Goal: Task Accomplishment & Management: Manage account settings

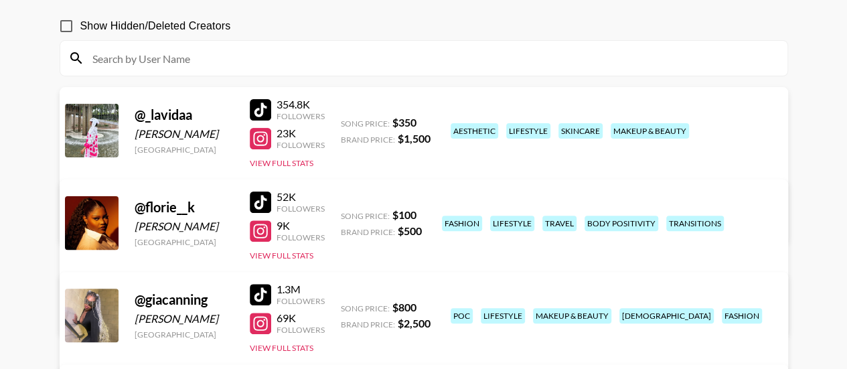
scroll to position [134, 0]
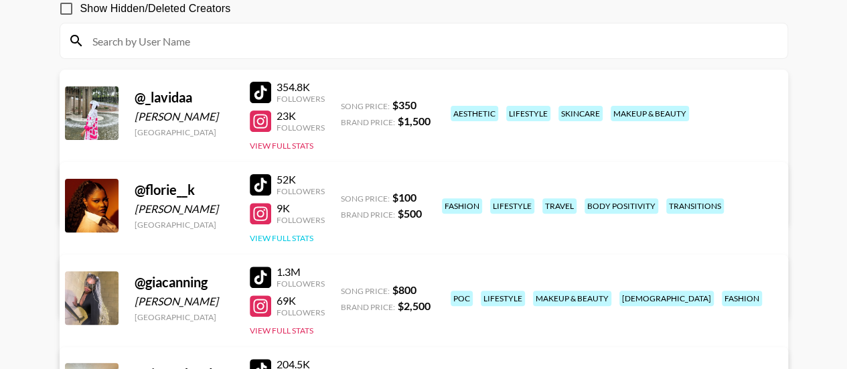
click at [285, 238] on button "View Full Stats" at bounding box center [282, 238] width 64 height 10
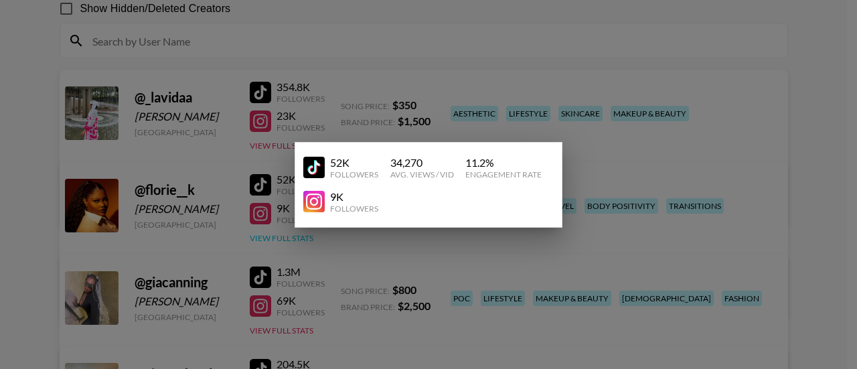
click at [285, 238] on div at bounding box center [428, 184] width 857 height 369
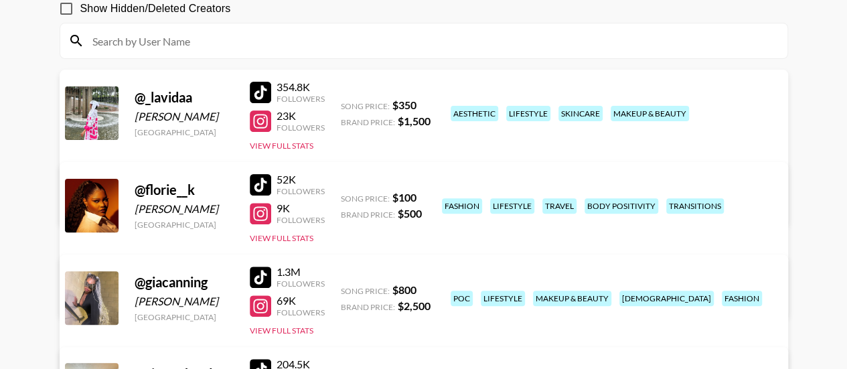
click at [428, 288] on link "View/Edit Details" at bounding box center [256, 294] width 345 height 13
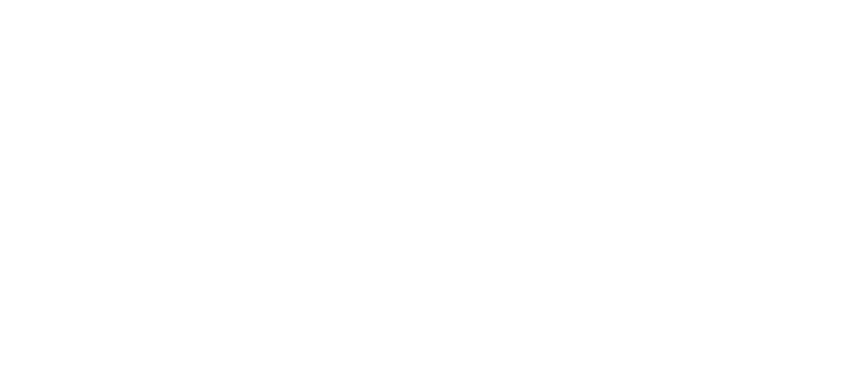
select select "USD"
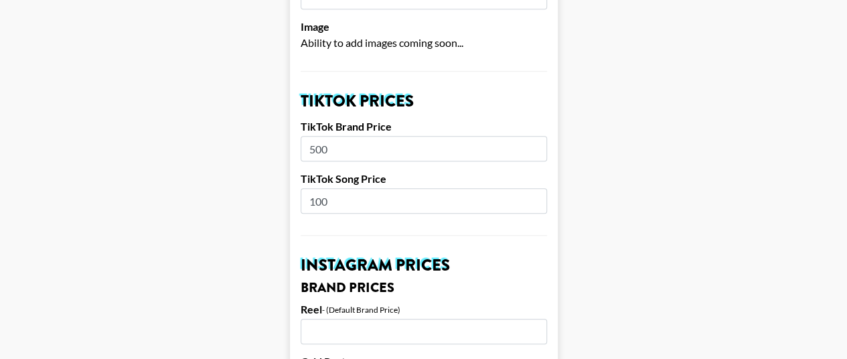
scroll to position [428, 0]
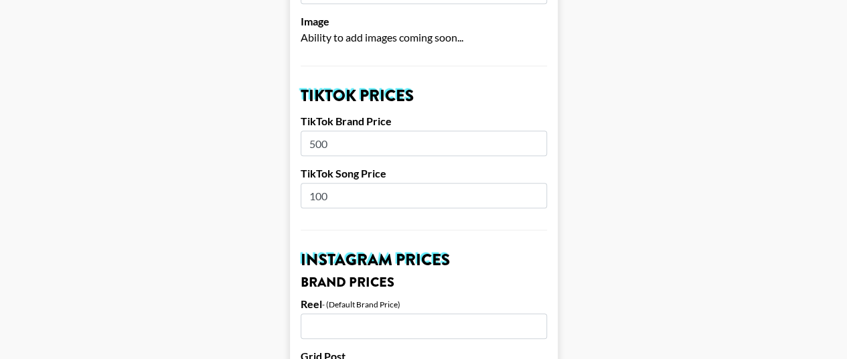
click at [347, 131] on input "500" at bounding box center [424, 143] width 246 height 25
type input "5"
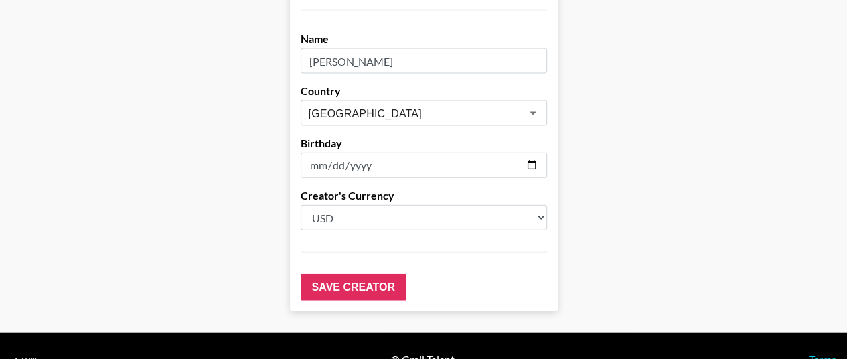
scroll to position [1456, 0]
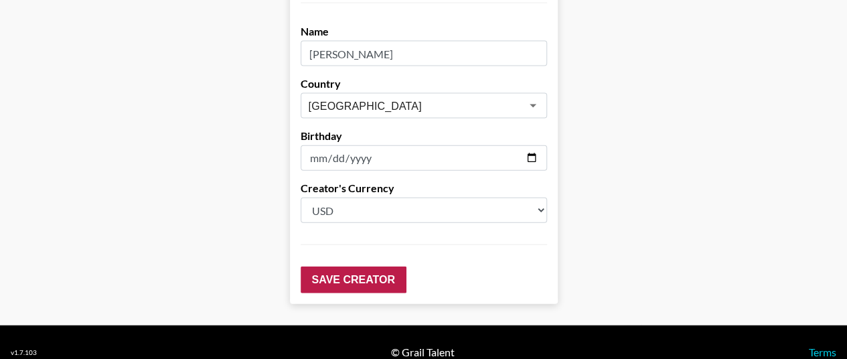
type input "1750"
click at [375, 266] on input "Save Creator" at bounding box center [354, 279] width 106 height 27
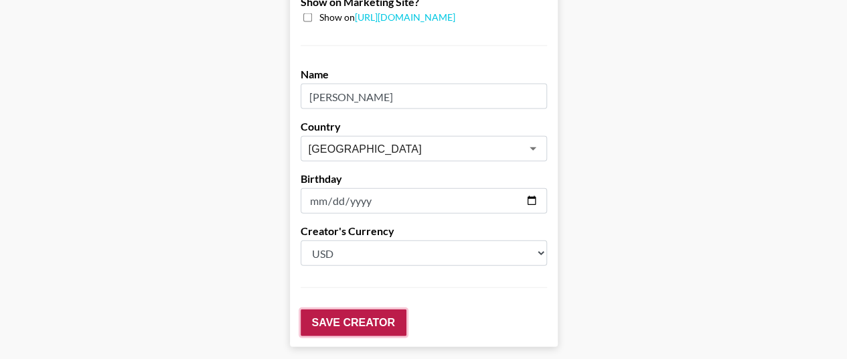
scroll to position [1499, 0]
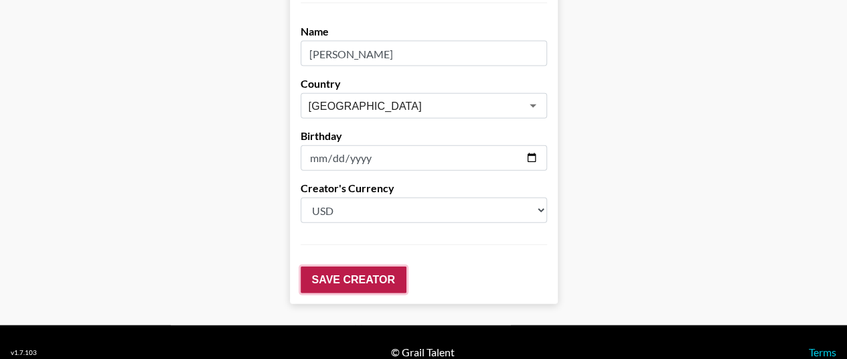
click at [375, 266] on input "Save Creator" at bounding box center [354, 279] width 106 height 27
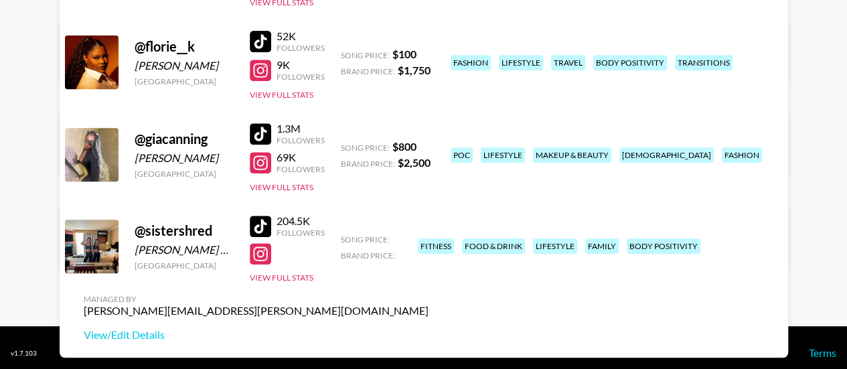
scroll to position [287, 0]
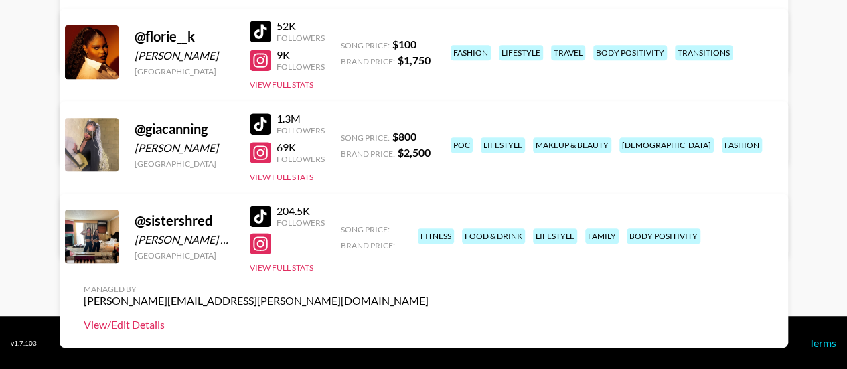
click at [428, 318] on link "View/Edit Details" at bounding box center [256, 324] width 345 height 13
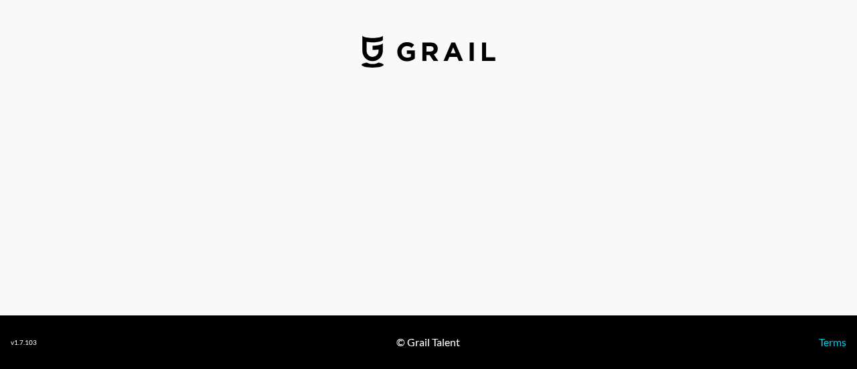
select select "USD"
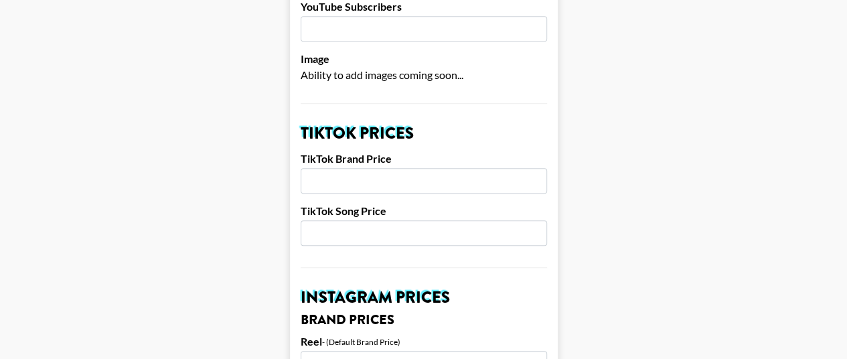
scroll to position [402, 0]
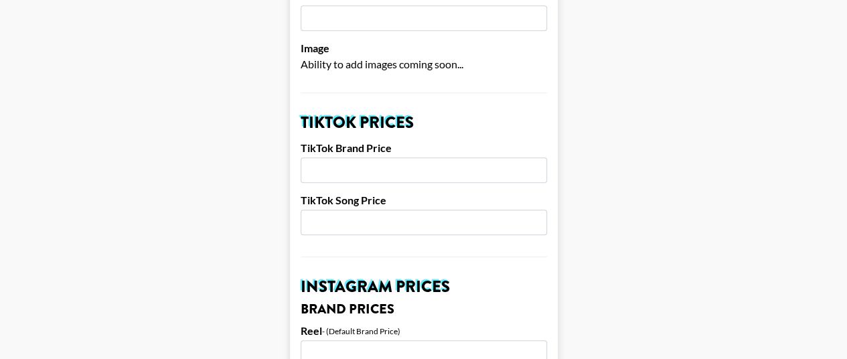
click at [372, 157] on input "number" at bounding box center [424, 169] width 246 height 25
type input "2500"
click at [371, 210] on input "number" at bounding box center [424, 222] width 246 height 25
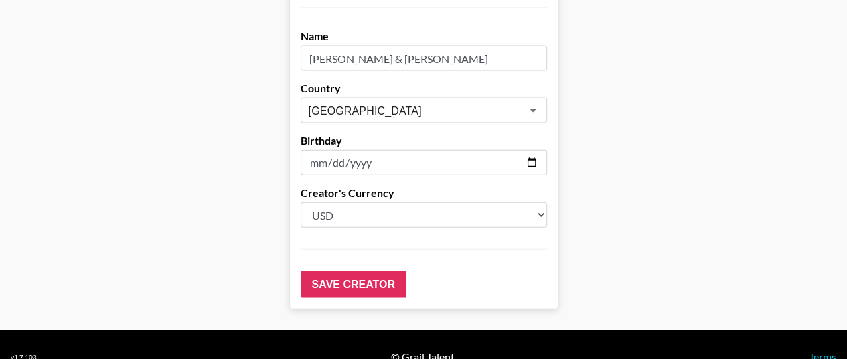
scroll to position [1456, 0]
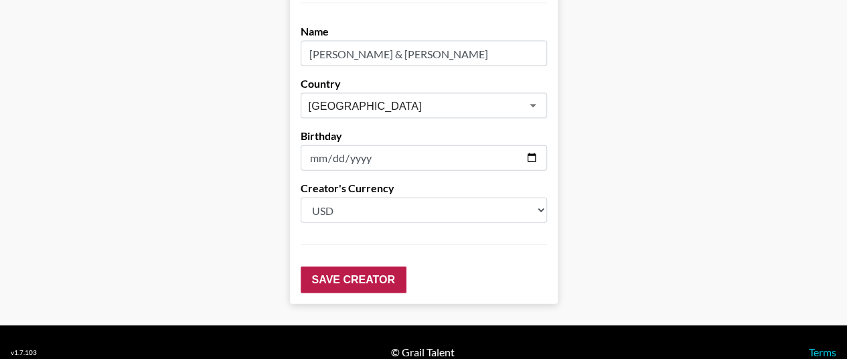
type input "200"
click at [354, 266] on input "Save Creator" at bounding box center [354, 279] width 106 height 27
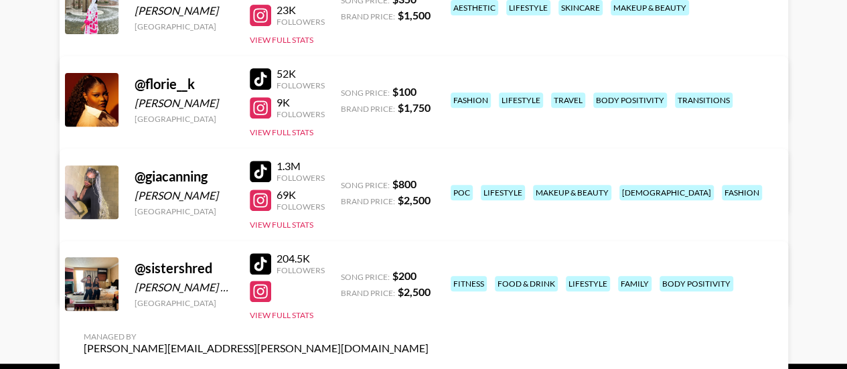
scroll to position [241, 0]
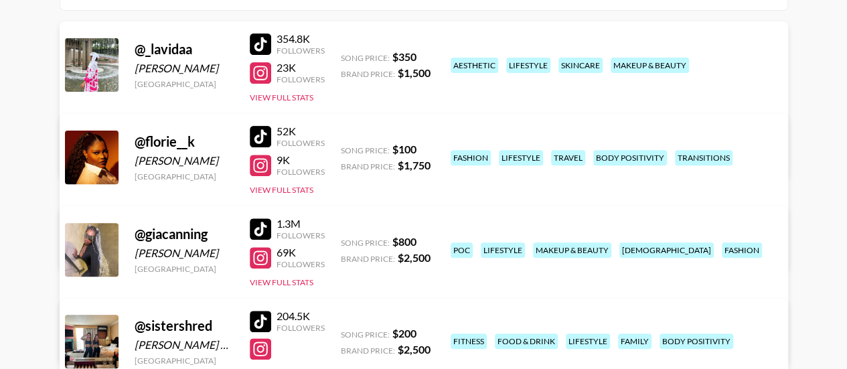
scroll to position [153, 0]
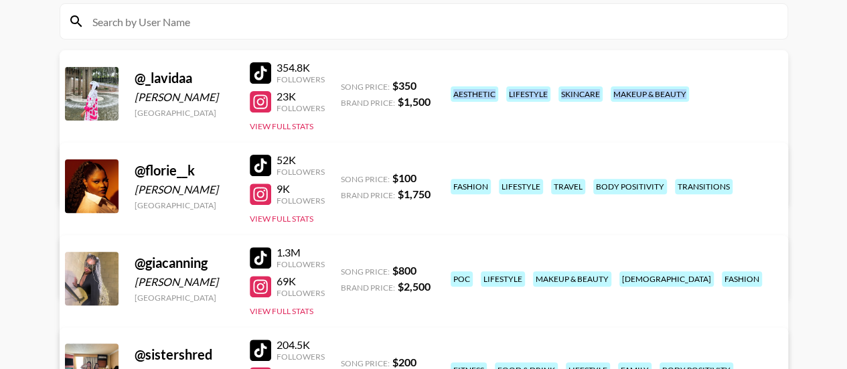
drag, startPoint x: 455, startPoint y: 81, endPoint x: 573, endPoint y: 112, distance: 121.9
click at [573, 106] on div "aesthetic lifestyle skincare makeup & beauty" at bounding box center [610, 93] width 328 height 23
copy div "aesthetic lifestyle skincare makeup & beauty"
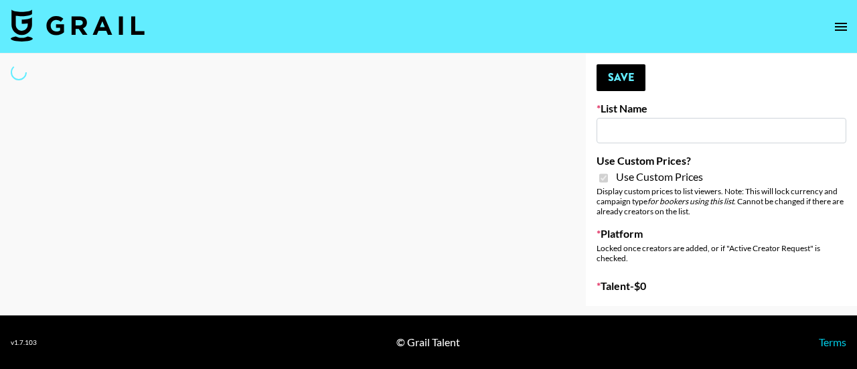
type input "[PERSON_NAME] - Relatable ([DATE])"
checkbox input "true"
type input "Brickhouse - Relatable (20th Sept)"
checkbox input "true"
select select "Brand"
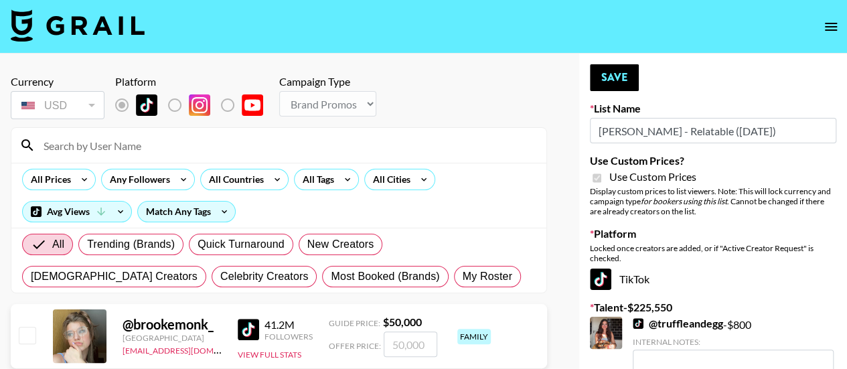
click at [116, 151] on input at bounding box center [286, 145] width 503 height 21
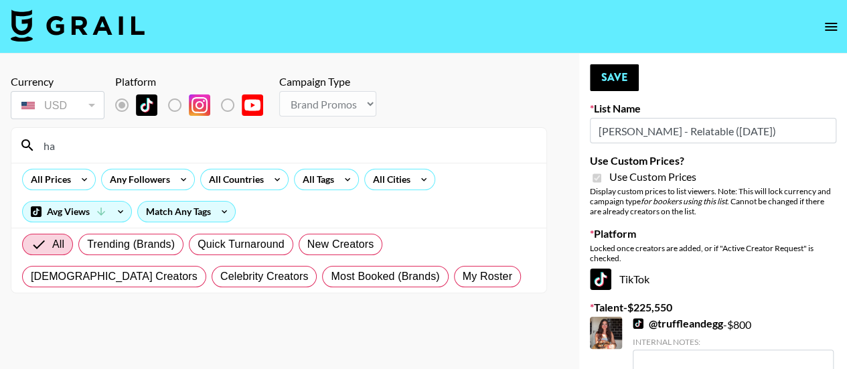
type input "h"
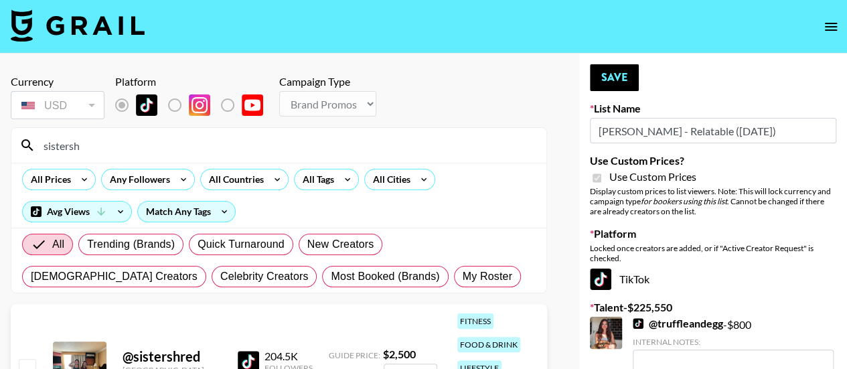
type input "sistersh"
click at [33, 359] on input "checkbox" at bounding box center [27, 367] width 16 height 16
checkbox input "true"
type input "2500"
click at [616, 81] on button "Save" at bounding box center [614, 77] width 49 height 27
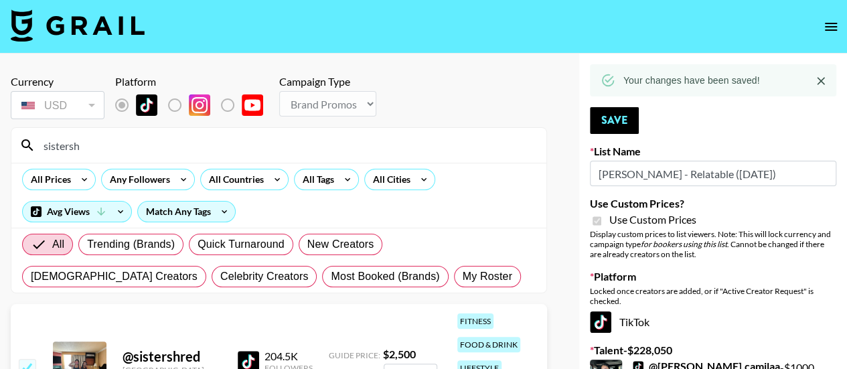
click at [135, 143] on input "sistersh" at bounding box center [286, 145] width 503 height 21
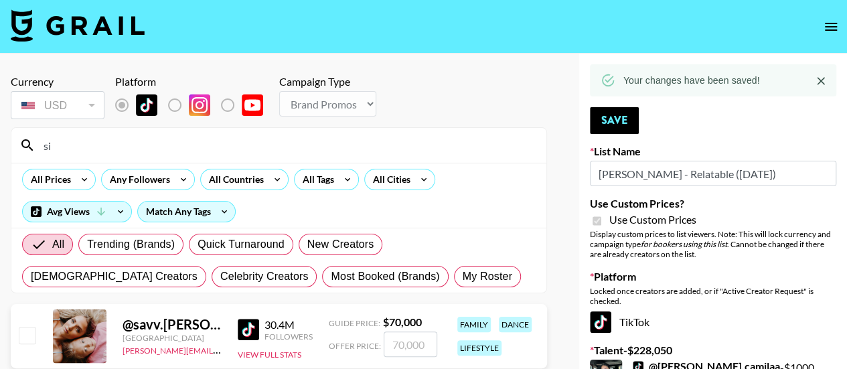
type input "s"
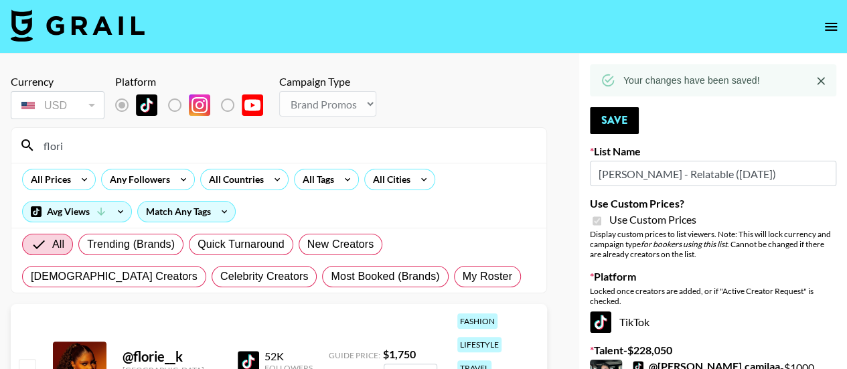
type input "flori"
click at [35, 362] on input "checkbox" at bounding box center [27, 367] width 16 height 16
checkbox input "true"
type input "1750"
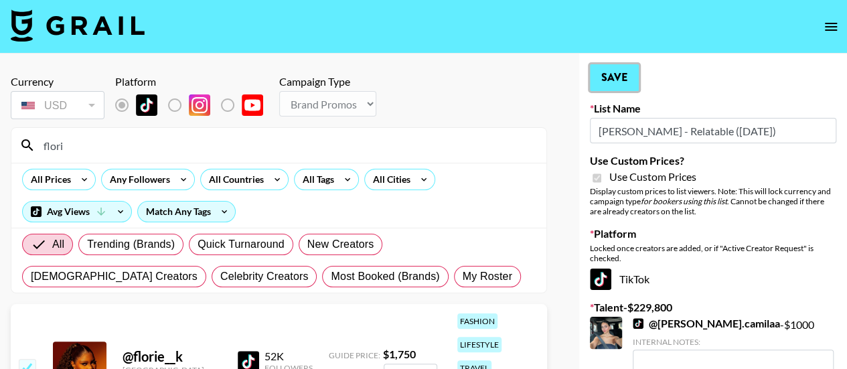
click at [612, 79] on button "Save" at bounding box center [614, 77] width 49 height 27
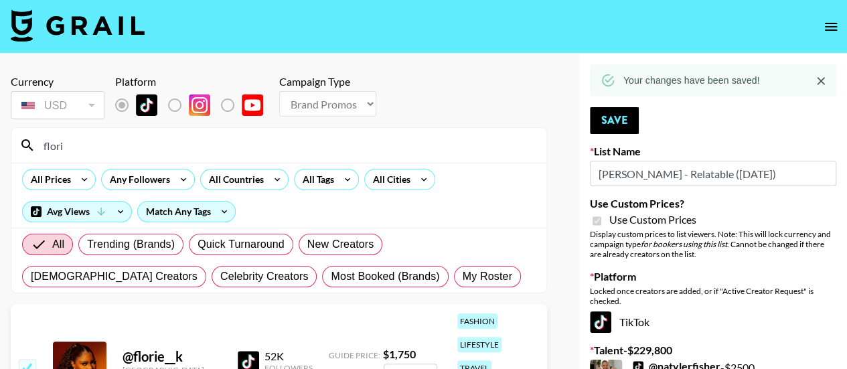
click at [242, 144] on input "flori" at bounding box center [286, 145] width 503 height 21
type input "f"
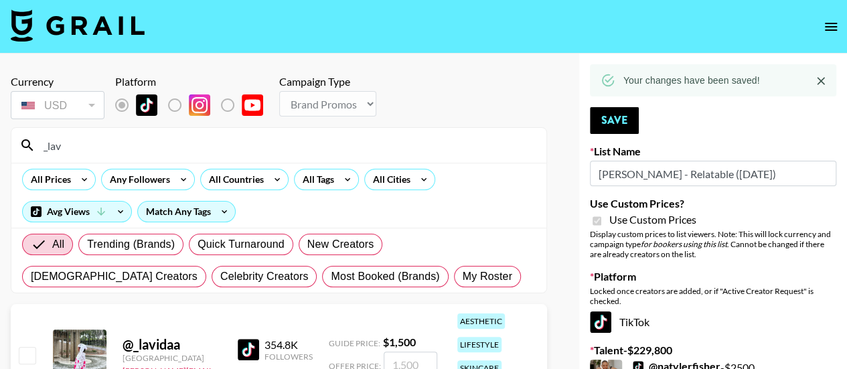
type input "_lav"
click at [29, 357] on input "checkbox" at bounding box center [27, 355] width 16 height 16
checkbox input "true"
type input "1500"
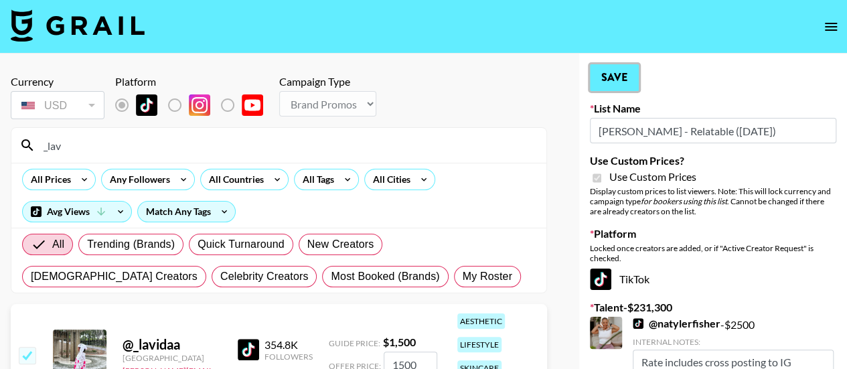
click at [636, 76] on button "Save" at bounding box center [614, 77] width 49 height 27
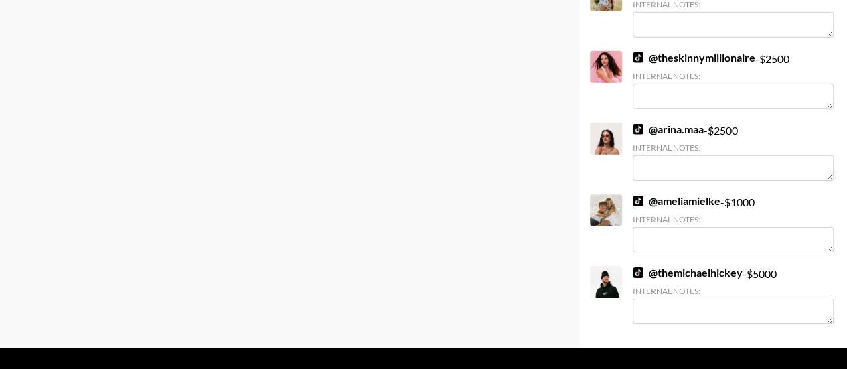
scroll to position [7145, 0]
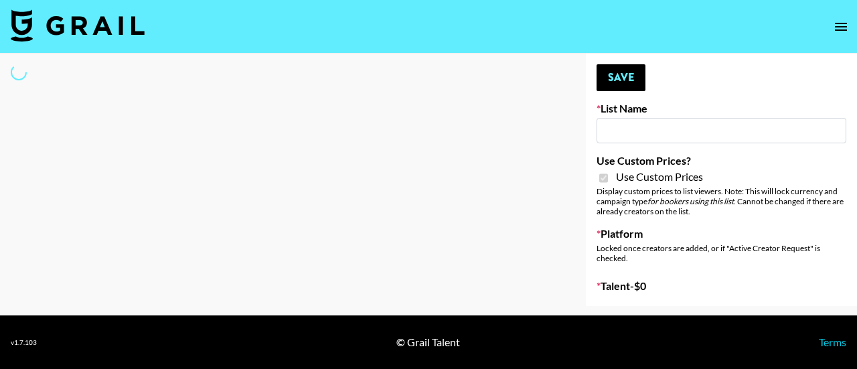
type input "[PERSON_NAME] - Fitness ([DATE])"
checkbox input "true"
select select "Brand"
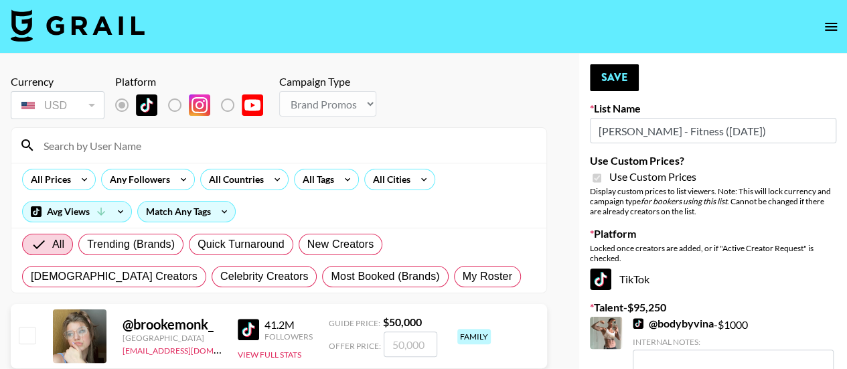
click at [230, 135] on input at bounding box center [286, 145] width 503 height 21
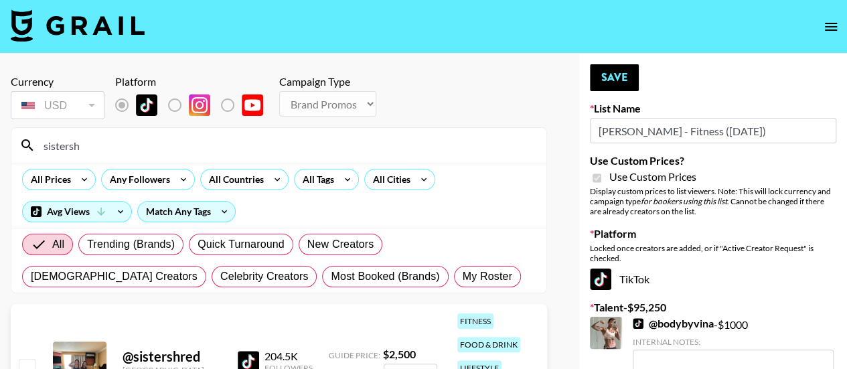
type input "sistersh"
click at [23, 363] on input "checkbox" at bounding box center [27, 367] width 16 height 16
checkbox input "true"
type input "2500"
click at [610, 77] on button "Save" at bounding box center [614, 77] width 49 height 27
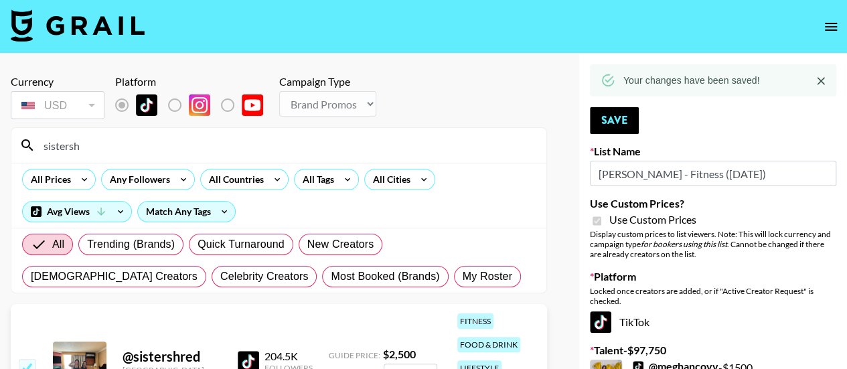
click at [135, 151] on input "sistersh" at bounding box center [286, 145] width 503 height 21
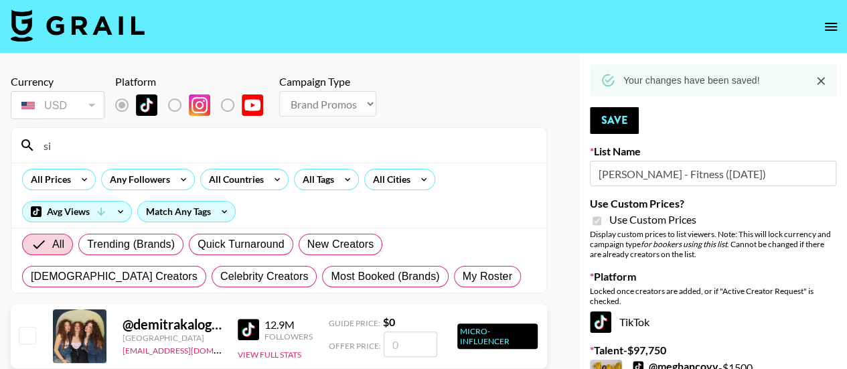
type input "s"
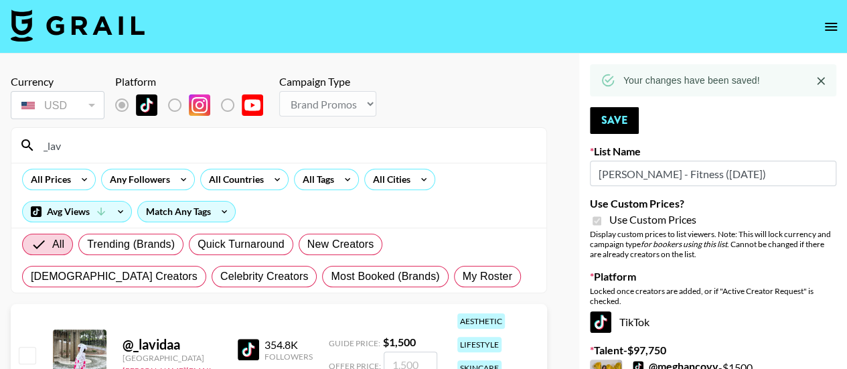
type input "_lav"
click at [24, 354] on input "checkbox" at bounding box center [27, 355] width 16 height 16
checkbox input "true"
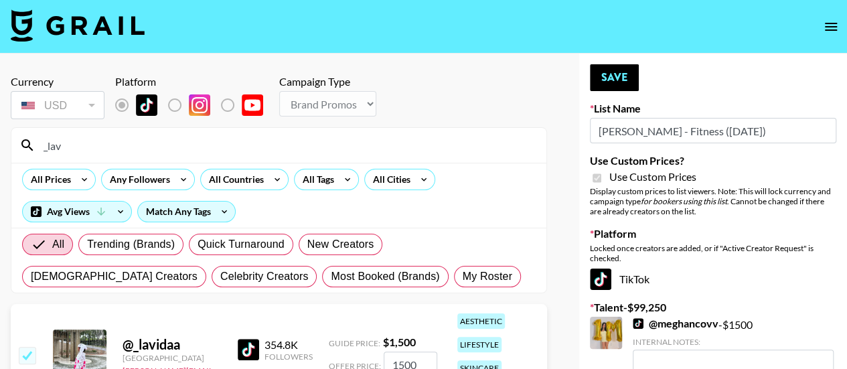
type input "1500"
click at [609, 77] on button "Save" at bounding box center [614, 77] width 49 height 27
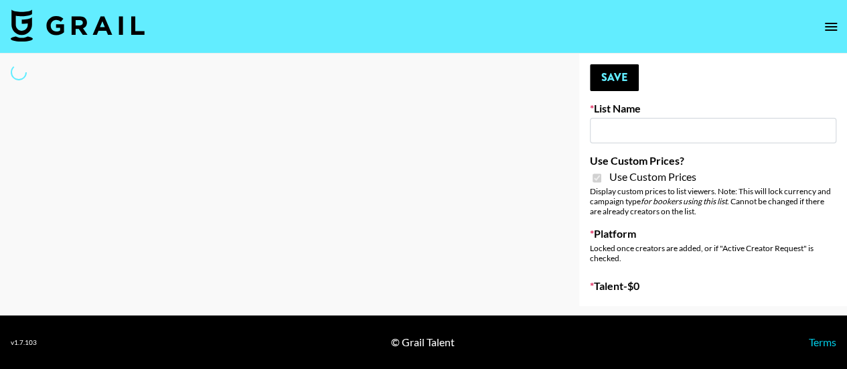
type input "[PERSON_NAME] - Fitness ([DATE])"
checkbox input "true"
select select "Brand"
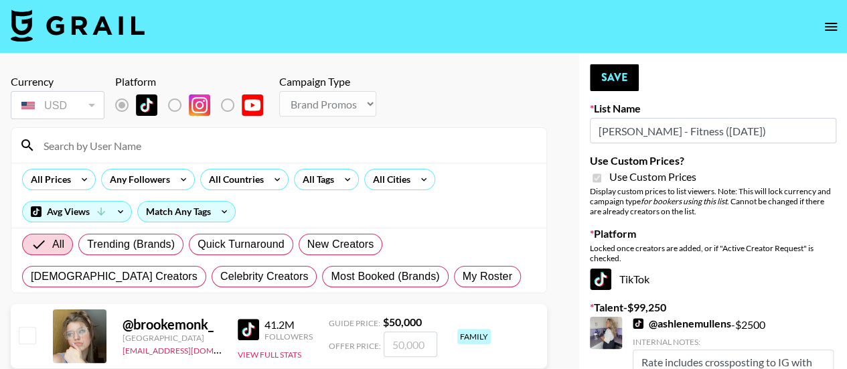
click at [132, 147] on input at bounding box center [286, 145] width 503 height 21
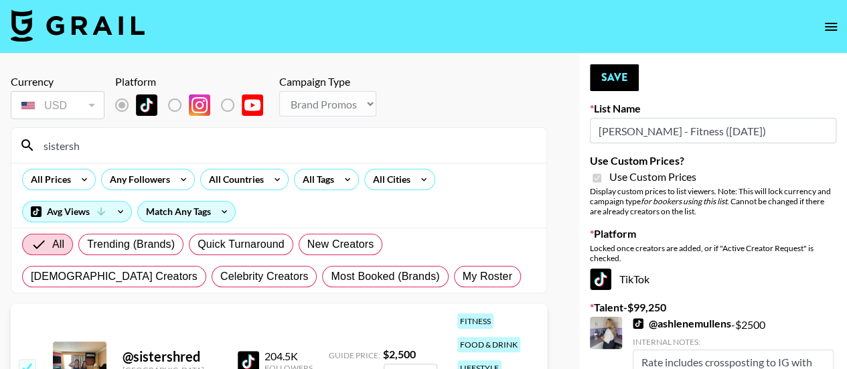
type input "sistersh"
click at [28, 363] on input "checkbox" at bounding box center [27, 367] width 16 height 16
checkbox input "false"
click at [28, 363] on input "checkbox" at bounding box center [27, 367] width 16 height 16
checkbox input "true"
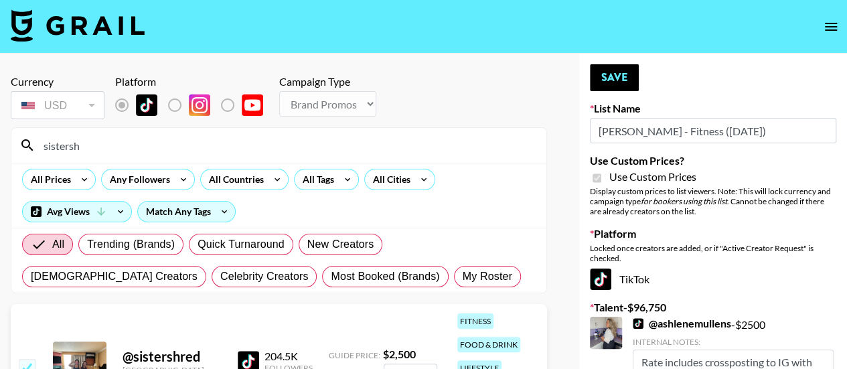
type input "2500"
click at [620, 77] on button "Save" at bounding box center [614, 77] width 49 height 27
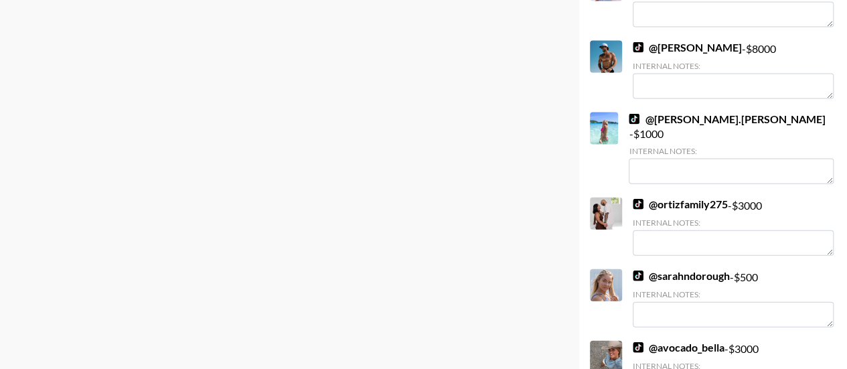
scroll to position [1463, 0]
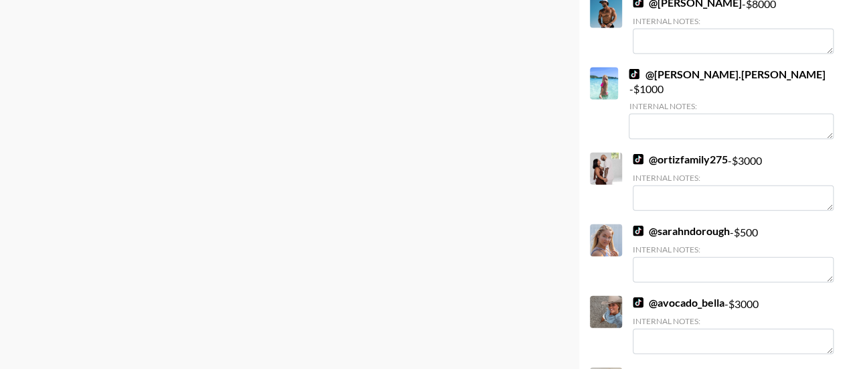
click at [673, 367] on link "@ jamienkidd" at bounding box center [671, 373] width 77 height 13
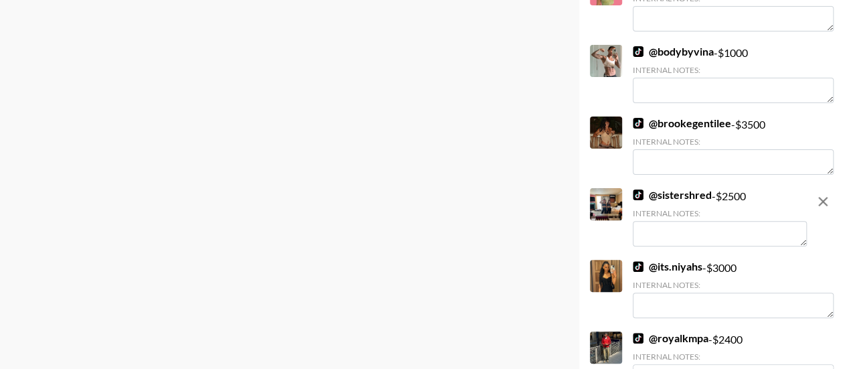
scroll to position [2668, 0]
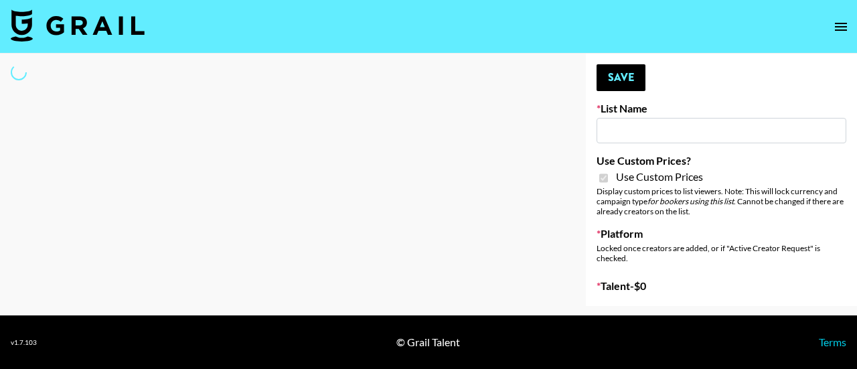
type input "[PERSON_NAME] - Women ([DATE])"
checkbox input "true"
select select "Brand"
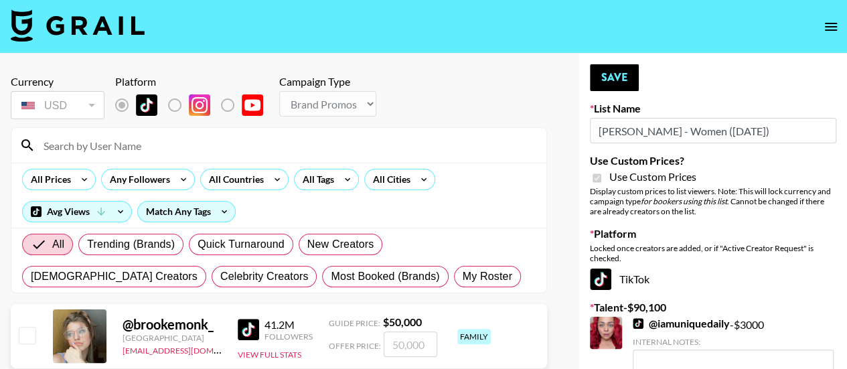
click at [82, 149] on input at bounding box center [286, 145] width 503 height 21
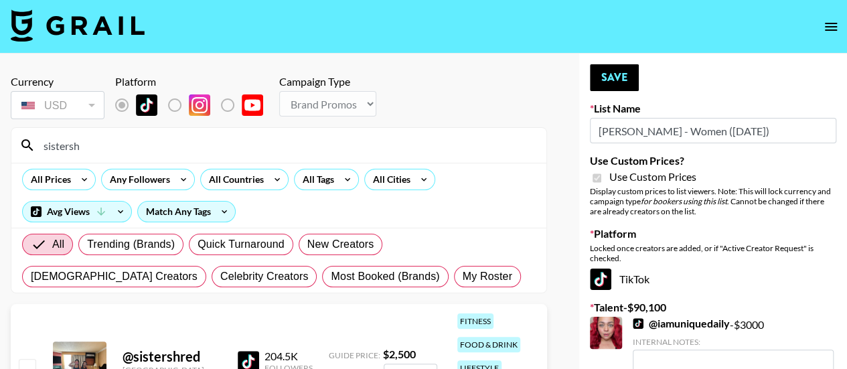
type input "sistersh"
click at [25, 364] on input "checkbox" at bounding box center [27, 367] width 16 height 16
checkbox input "true"
type input "2500"
click at [25, 364] on input "checkbox" at bounding box center [27, 367] width 16 height 16
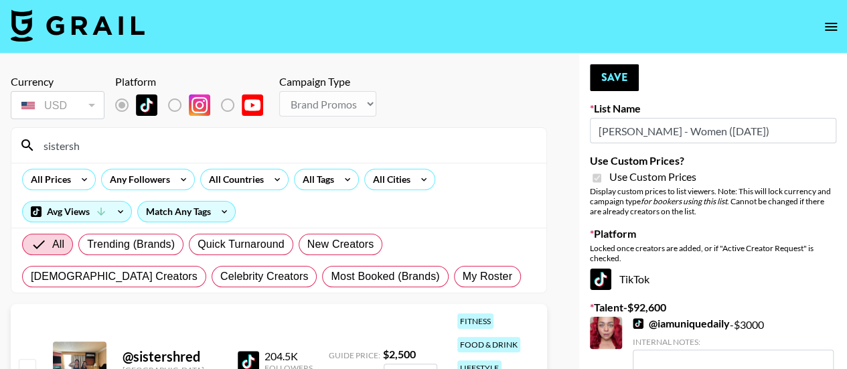
checkbox input "false"
click at [27, 363] on input "checkbox" at bounding box center [27, 367] width 16 height 16
checkbox input "true"
type input "2500"
click at [616, 72] on button "Save" at bounding box center [614, 77] width 49 height 27
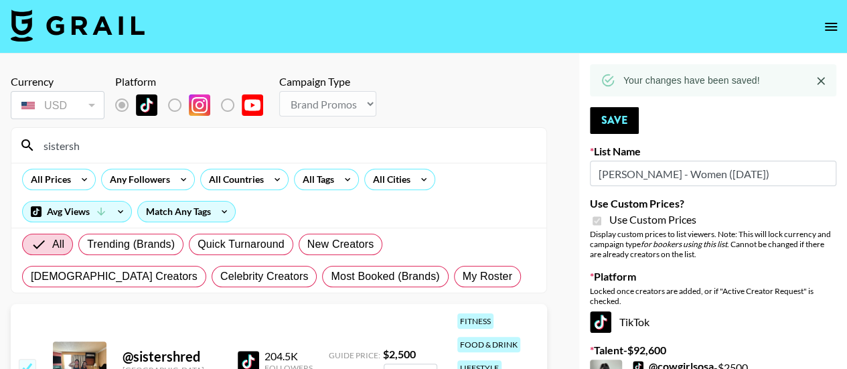
click at [159, 144] on input "sistersh" at bounding box center [286, 145] width 503 height 21
type input "s"
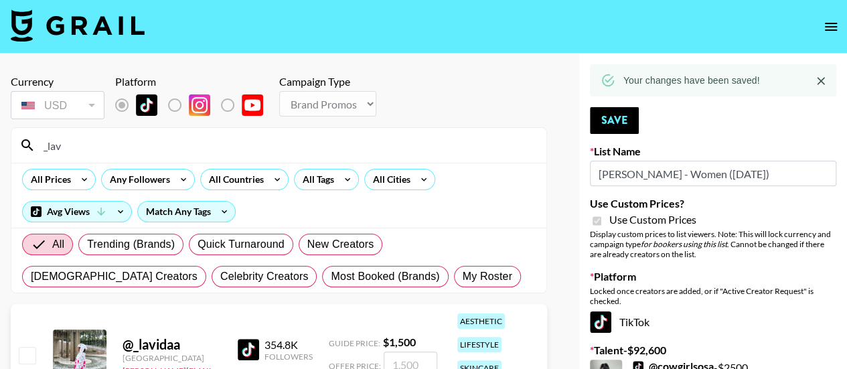
type input "_lav"
click at [27, 357] on input "checkbox" at bounding box center [27, 355] width 16 height 16
checkbox input "true"
type input "1500"
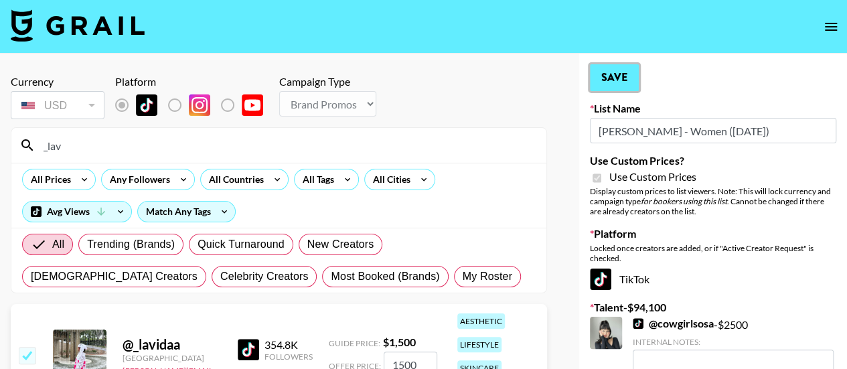
click at [613, 82] on button "Save" at bounding box center [614, 77] width 49 height 27
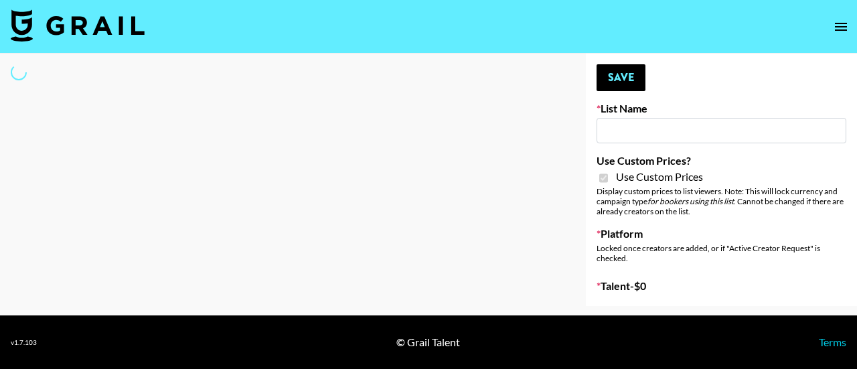
type input "Topsurveys ([DATE])"
checkbox input "true"
select select "Brand"
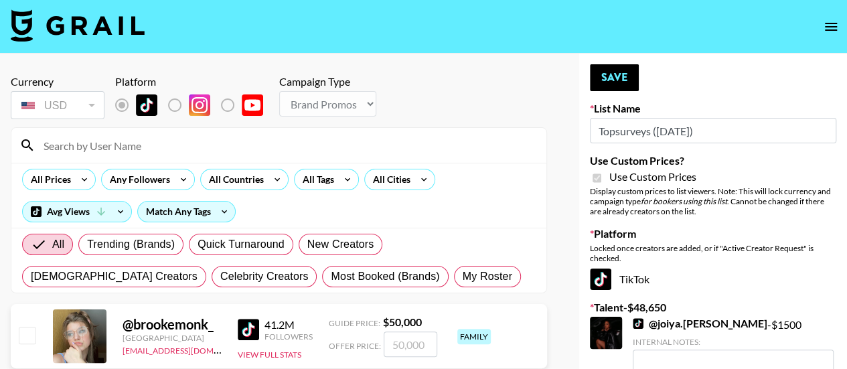
click at [616, 134] on input "Topsurveys ([DATE])" at bounding box center [713, 130] width 246 height 25
click at [616, 134] on input "Topsurveys (22nd Sept)" at bounding box center [713, 130] width 246 height 25
click at [124, 144] on input at bounding box center [286, 145] width 503 height 21
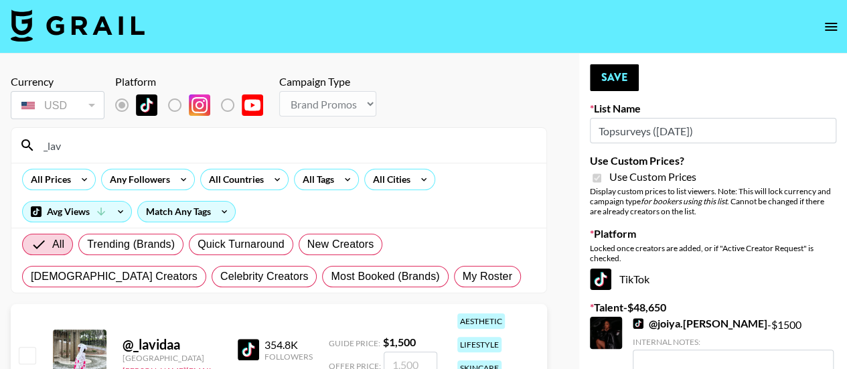
type input "_lav"
click at [24, 357] on input "checkbox" at bounding box center [27, 355] width 16 height 16
checkbox input "true"
type input "1500"
click at [613, 76] on button "Save" at bounding box center [614, 77] width 49 height 27
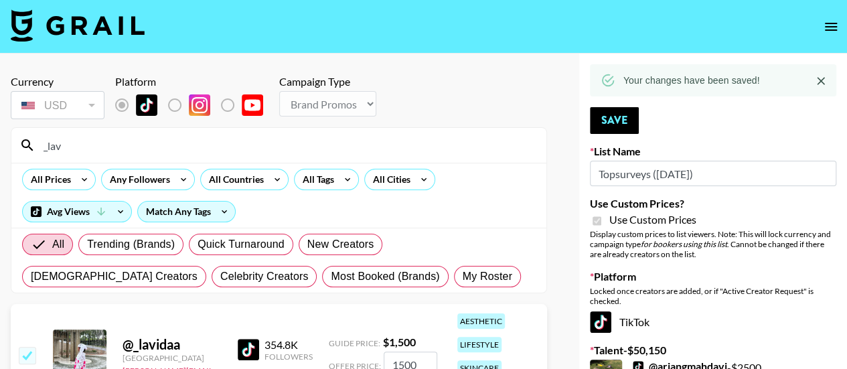
click at [155, 148] on input "_lav" at bounding box center [286, 145] width 503 height 21
type input "_"
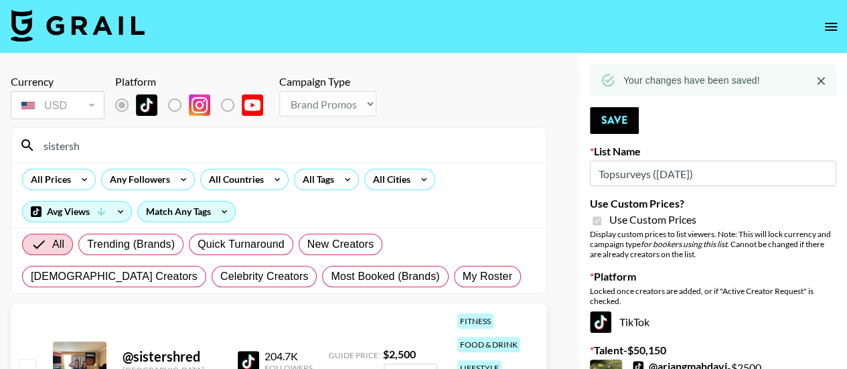
type input "sistersh"
click at [27, 365] on input "checkbox" at bounding box center [27, 367] width 16 height 16
checkbox input "true"
type input "2500"
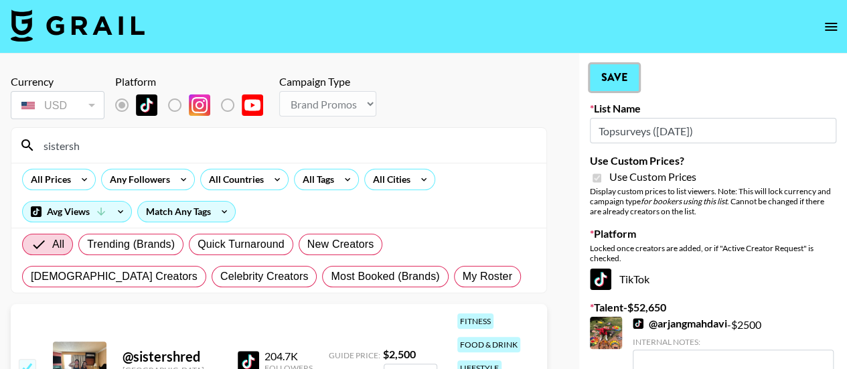
click at [608, 72] on button "Save" at bounding box center [614, 77] width 49 height 27
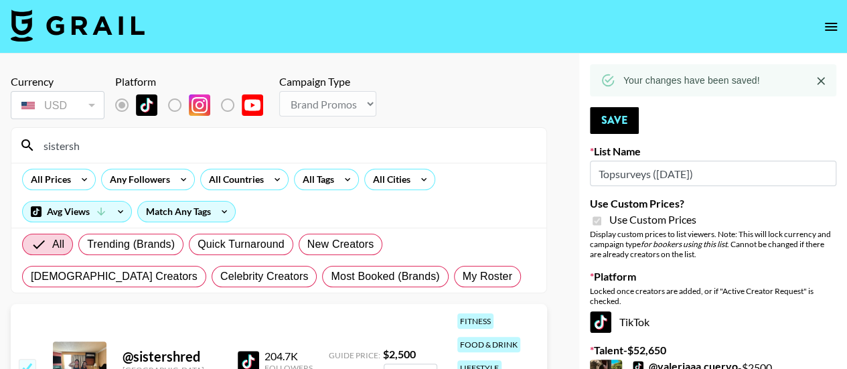
click at [329, 153] on input "sistersh" at bounding box center [286, 145] width 503 height 21
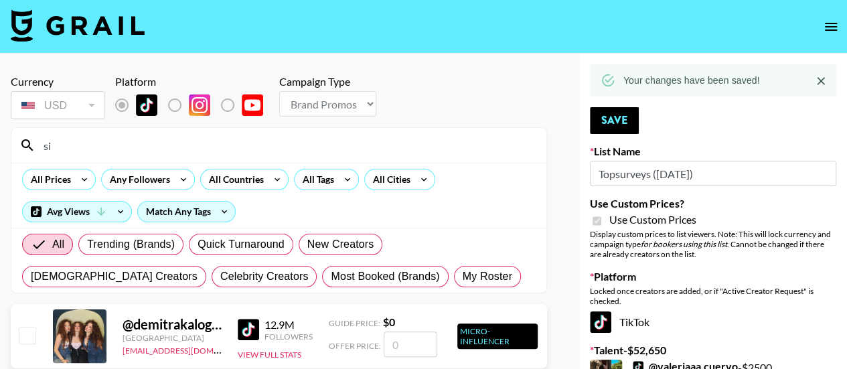
type input "s"
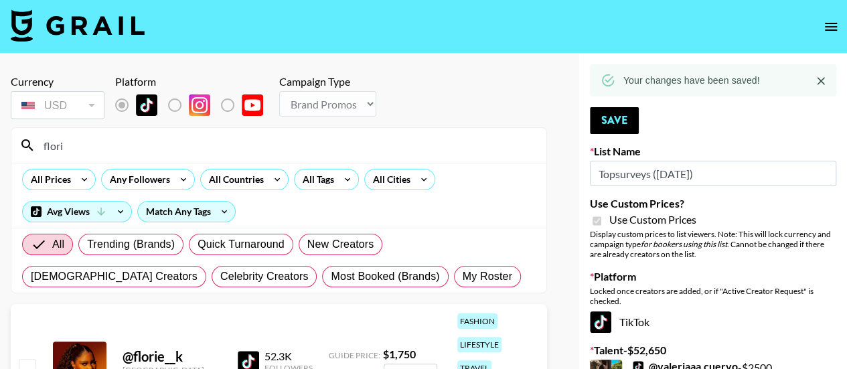
type input "flori"
click at [28, 363] on input "checkbox" at bounding box center [27, 367] width 16 height 16
checkbox input "true"
type input "1750"
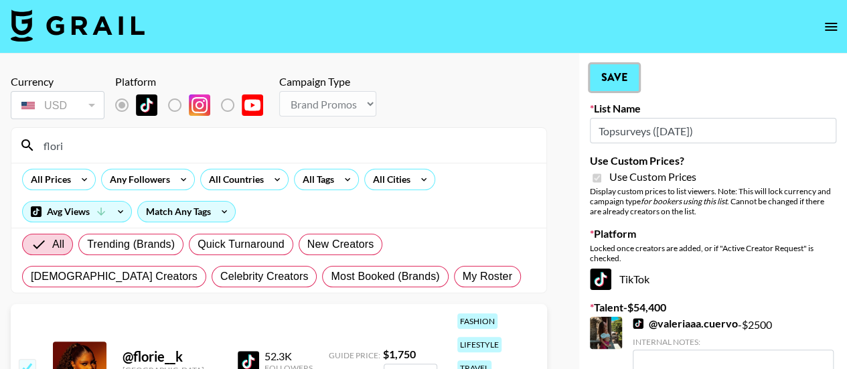
click at [614, 84] on button "Save" at bounding box center [614, 77] width 49 height 27
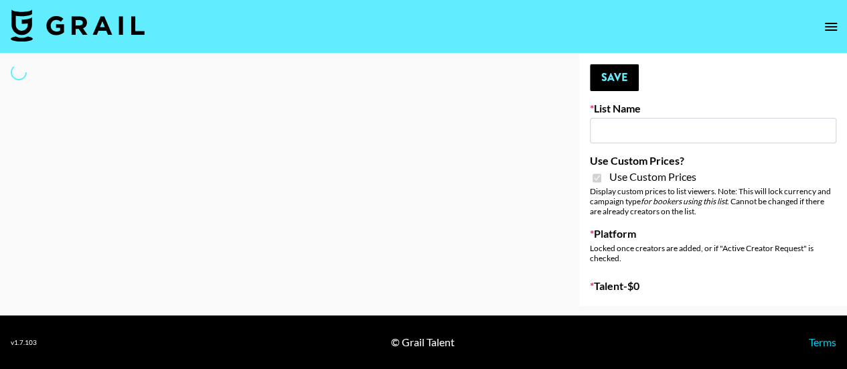
type input "Topsurveys ([DATE])"
checkbox input "true"
select select "Brand"
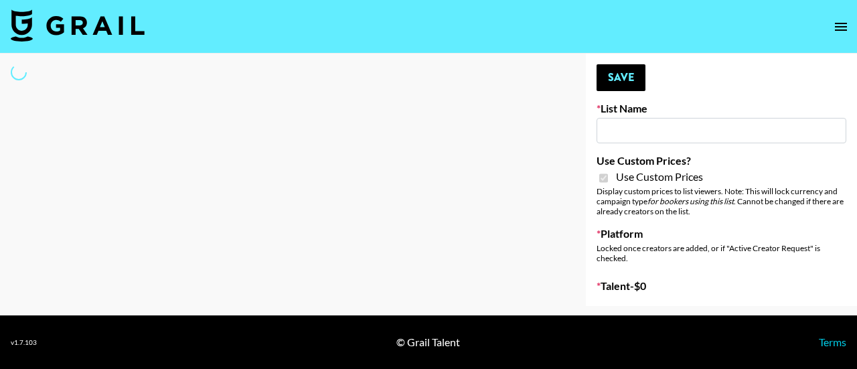
type input "Topsurveys (22nd Sept)"
checkbox input "true"
select select "Brand"
type input "Topsurveys ([DATE])"
checkbox input "true"
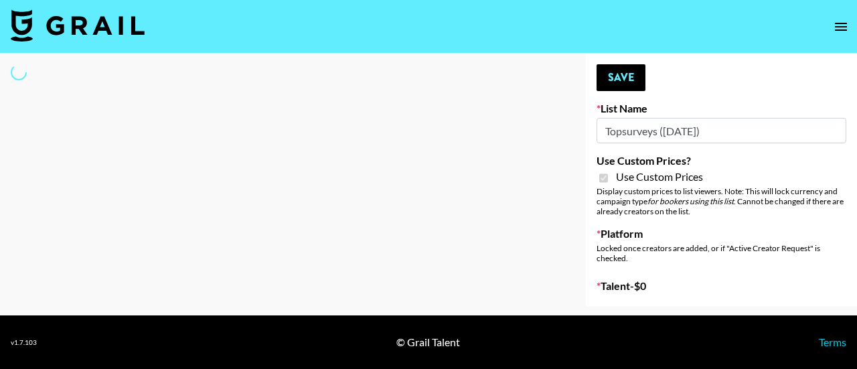
select select "Brand"
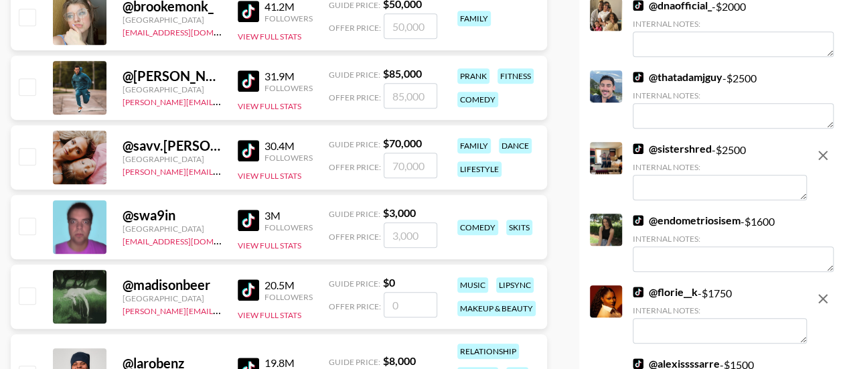
scroll to position [321, 0]
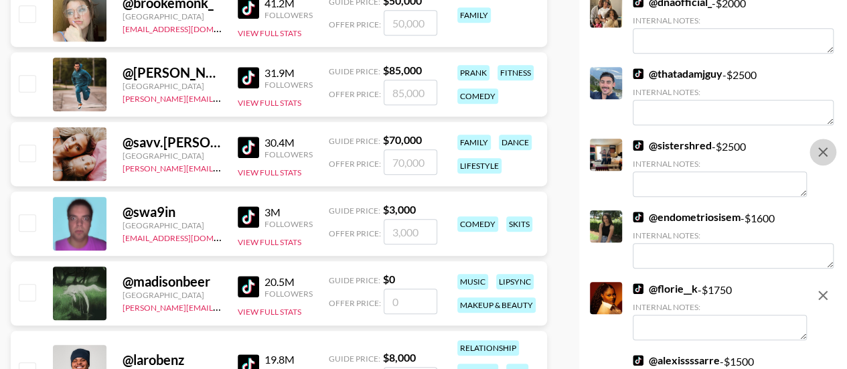
click at [818, 153] on icon "remove" at bounding box center [823, 152] width 16 height 16
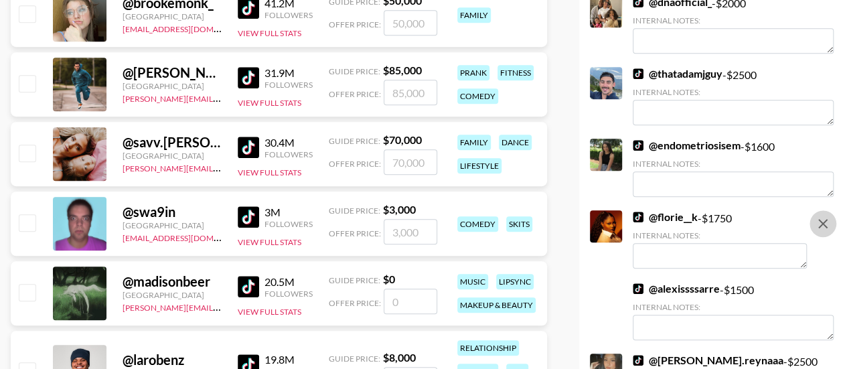
click at [821, 216] on icon "remove" at bounding box center [823, 224] width 16 height 16
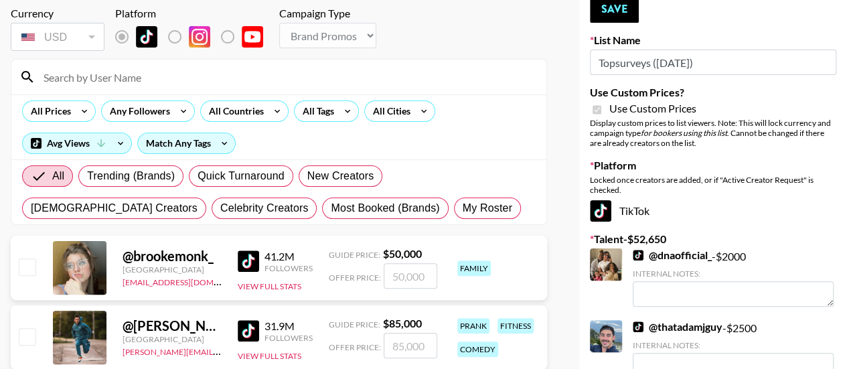
scroll to position [54, 0]
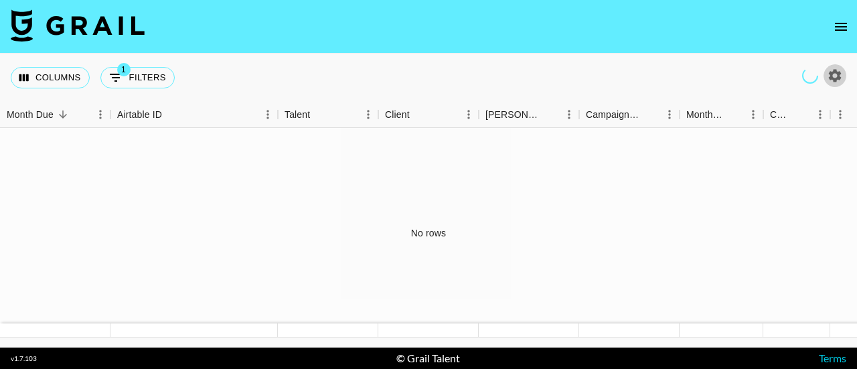
click at [830, 74] on icon "button" at bounding box center [835, 75] width 13 height 13
select select "[DATE]"
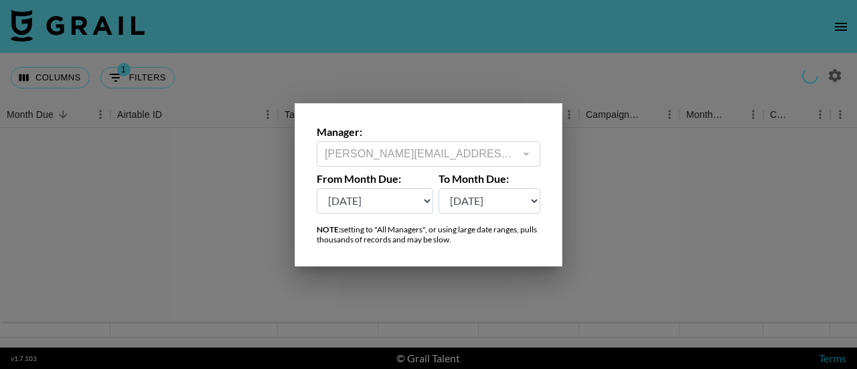
click at [830, 74] on div at bounding box center [428, 184] width 857 height 369
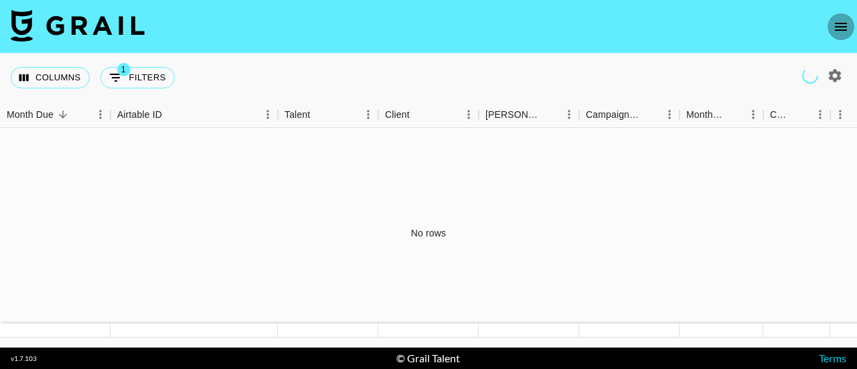
click at [841, 24] on icon "open drawer" at bounding box center [841, 27] width 16 height 16
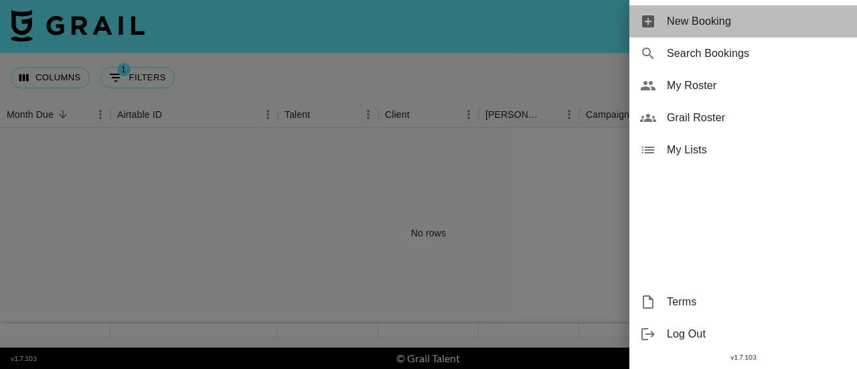
click at [650, 23] on icon at bounding box center [648, 21] width 12 height 12
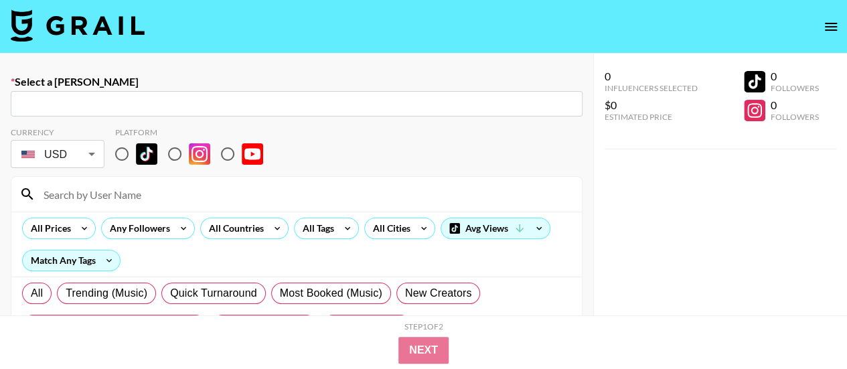
click at [218, 105] on input "text" at bounding box center [297, 103] width 556 height 15
paste input "Create Mate"
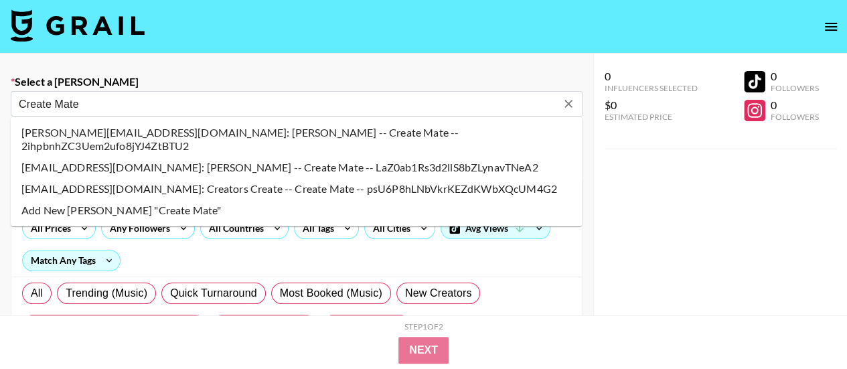
type input "Create Mate"
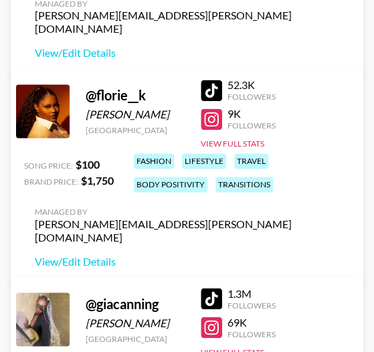
scroll to position [348, 0]
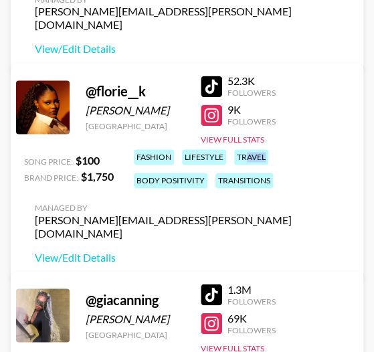
drag, startPoint x: 246, startPoint y: 152, endPoint x: 272, endPoint y: 153, distance: 26.8
click at [272, 153] on div "fashion lifestyle travel body positivity transitions" at bounding box center [240, 168] width 220 height 47
click at [117, 161] on div "@ florie__k [PERSON_NAME] [GEOGRAPHIC_DATA] 52.3K Followers 9K Followers View F…" at bounding box center [187, 172] width 353 height 216
drag, startPoint x: 140, startPoint y: 150, endPoint x: 131, endPoint y: 155, distance: 10.5
click at [131, 155] on div "fashion lifestyle travel body positivity transitions" at bounding box center [240, 168] width 220 height 47
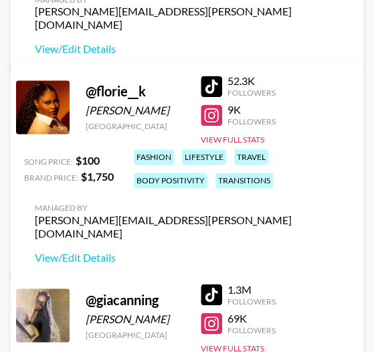
click at [131, 155] on div "fashion lifestyle travel body positivity transitions" at bounding box center [240, 168] width 220 height 47
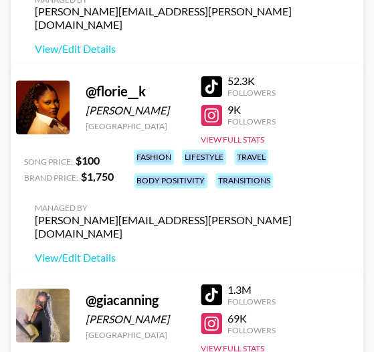
drag, startPoint x: 131, startPoint y: 155, endPoint x: 282, endPoint y: 193, distance: 156.8
click at [282, 193] on div "@ florie__k [PERSON_NAME] [GEOGRAPHIC_DATA] 52.3K Followers 9K Followers View F…" at bounding box center [187, 172] width 353 height 216
copy div "fashion lifestyle travel body positivity transitions"
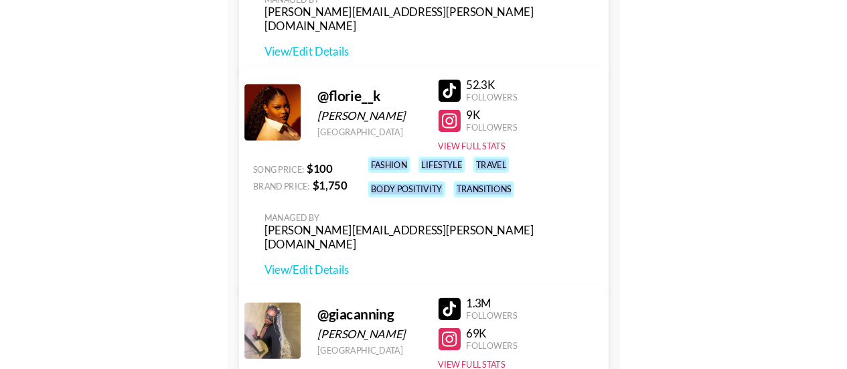
scroll to position [232, 0]
